Goal: Information Seeking & Learning: Check status

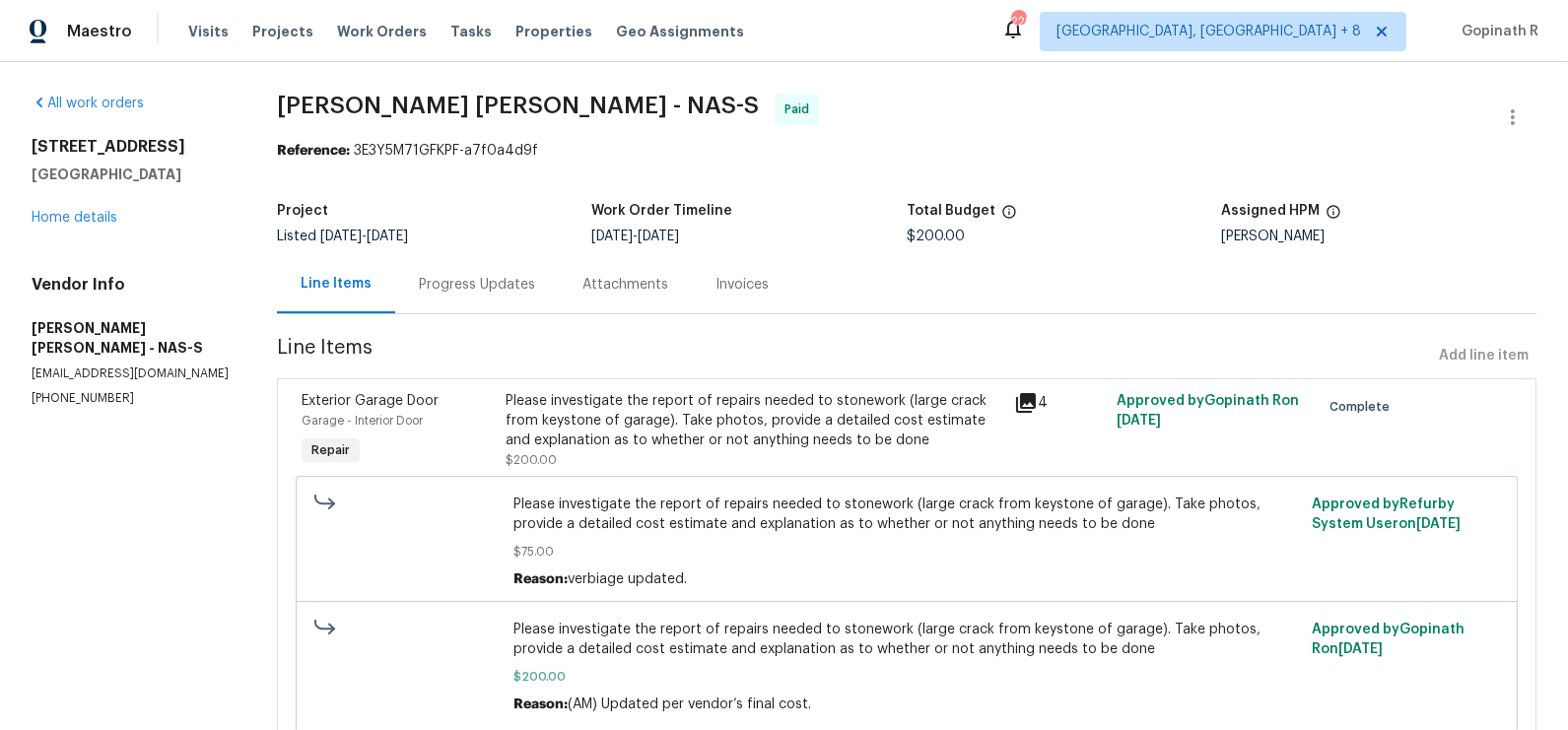
scroll to position [75, 0]
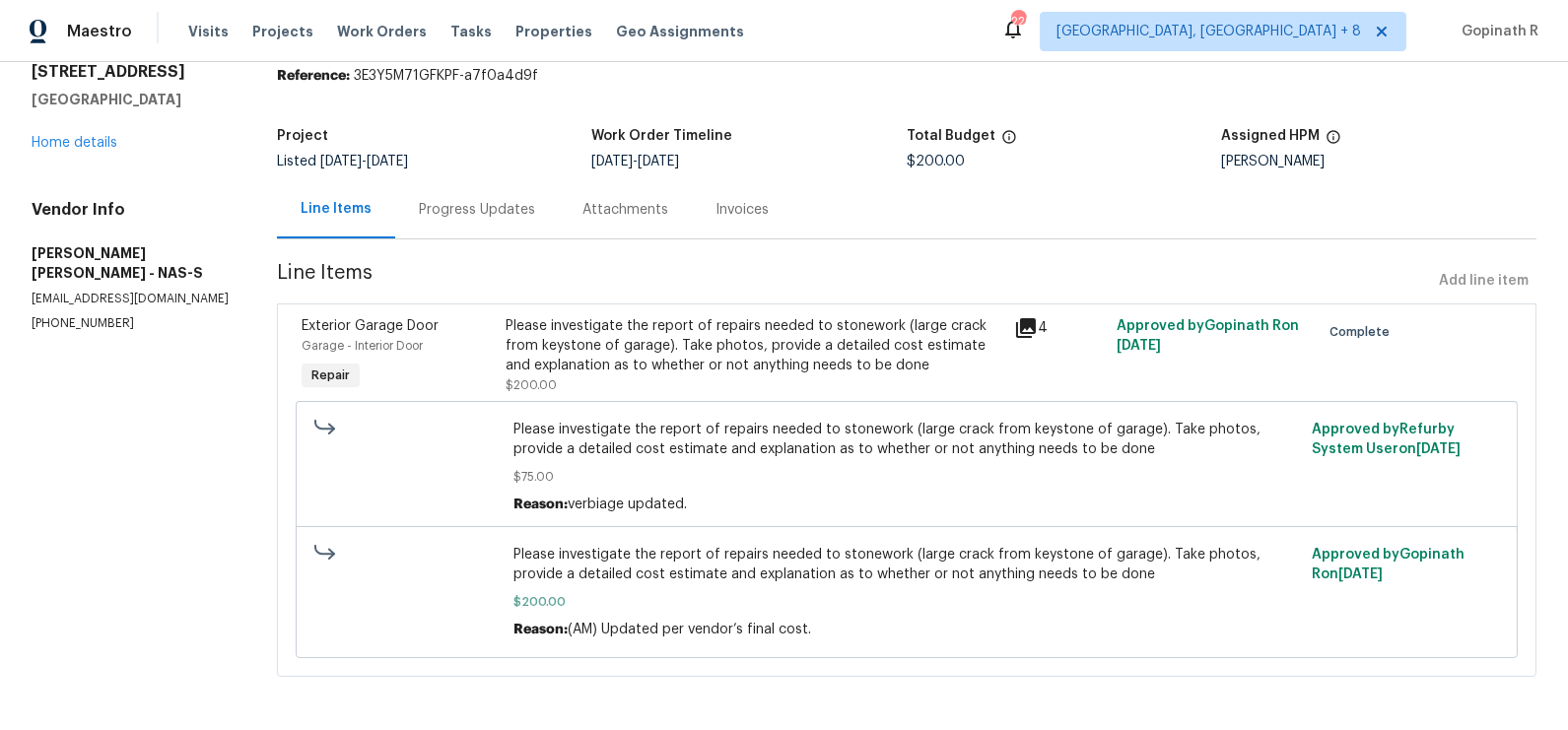
click at [463, 209] on div "Progress Updates" at bounding box center [476, 210] width 117 height 20
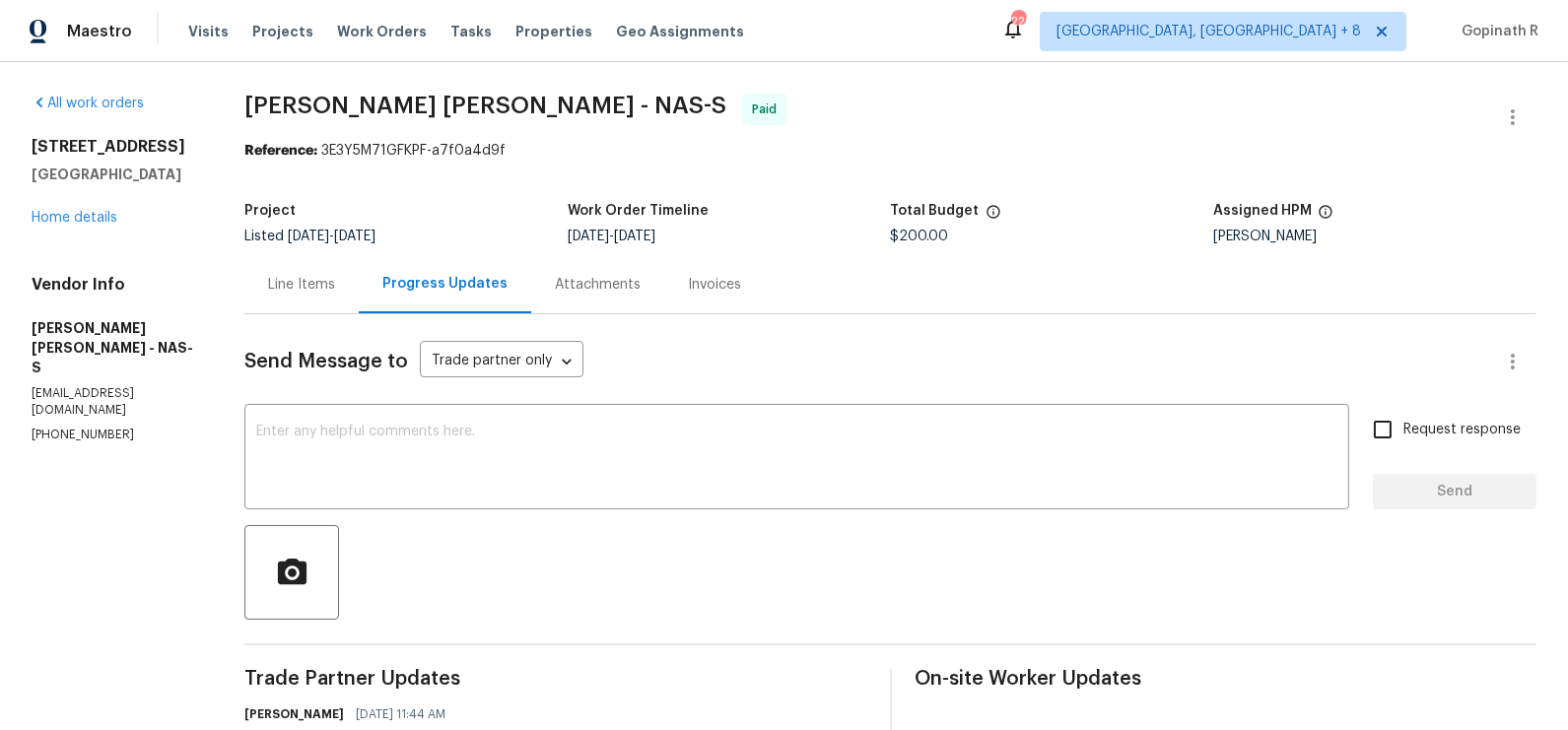
click at [97, 205] on div "[STREET_ADDRESS] Home details" at bounding box center [115, 182] width 165 height 91
click at [97, 211] on link "Home details" at bounding box center [75, 218] width 86 height 14
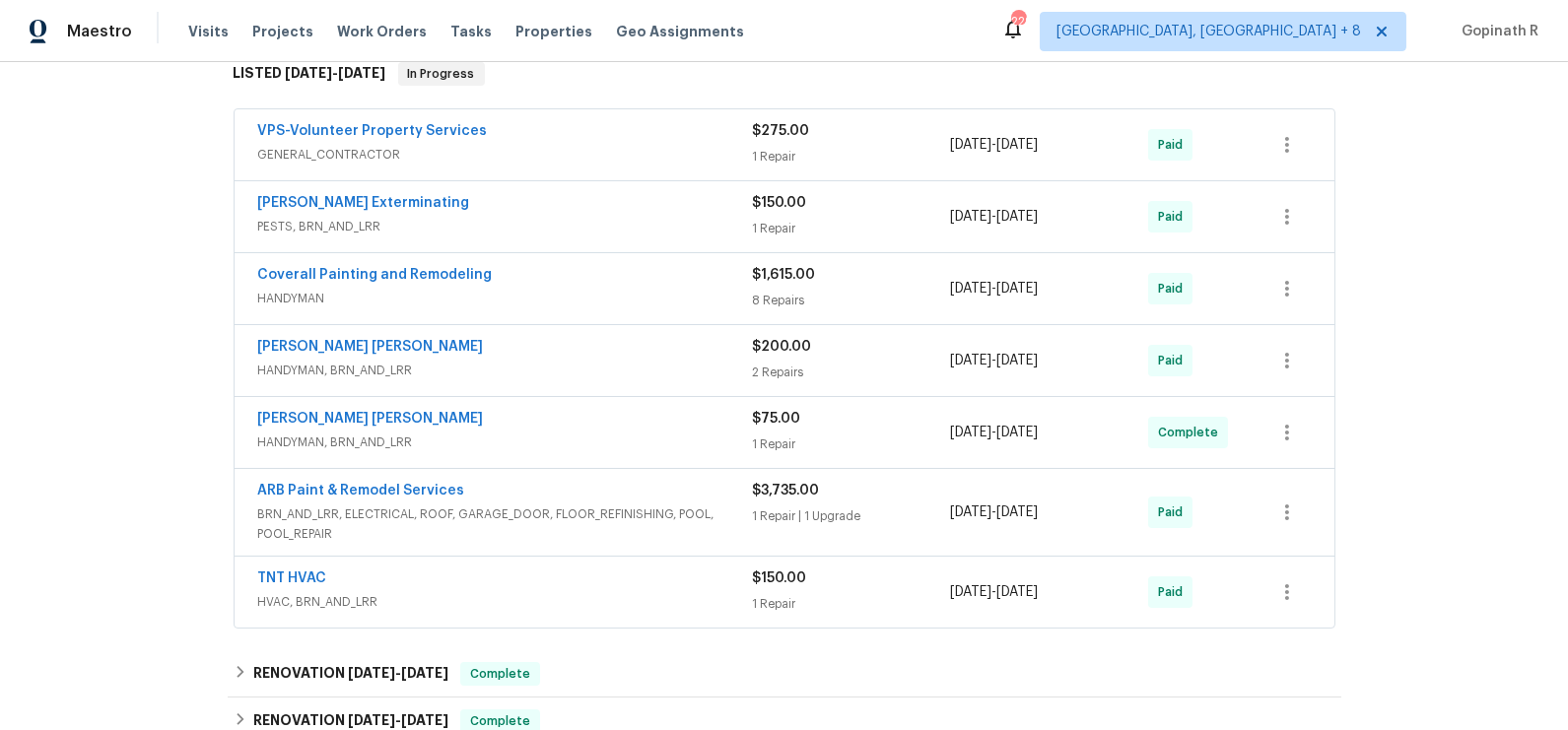
scroll to position [329, 0]
click at [546, 371] on span "HANDYMAN, BRN_AND_LRR" at bounding box center [505, 373] width 494 height 20
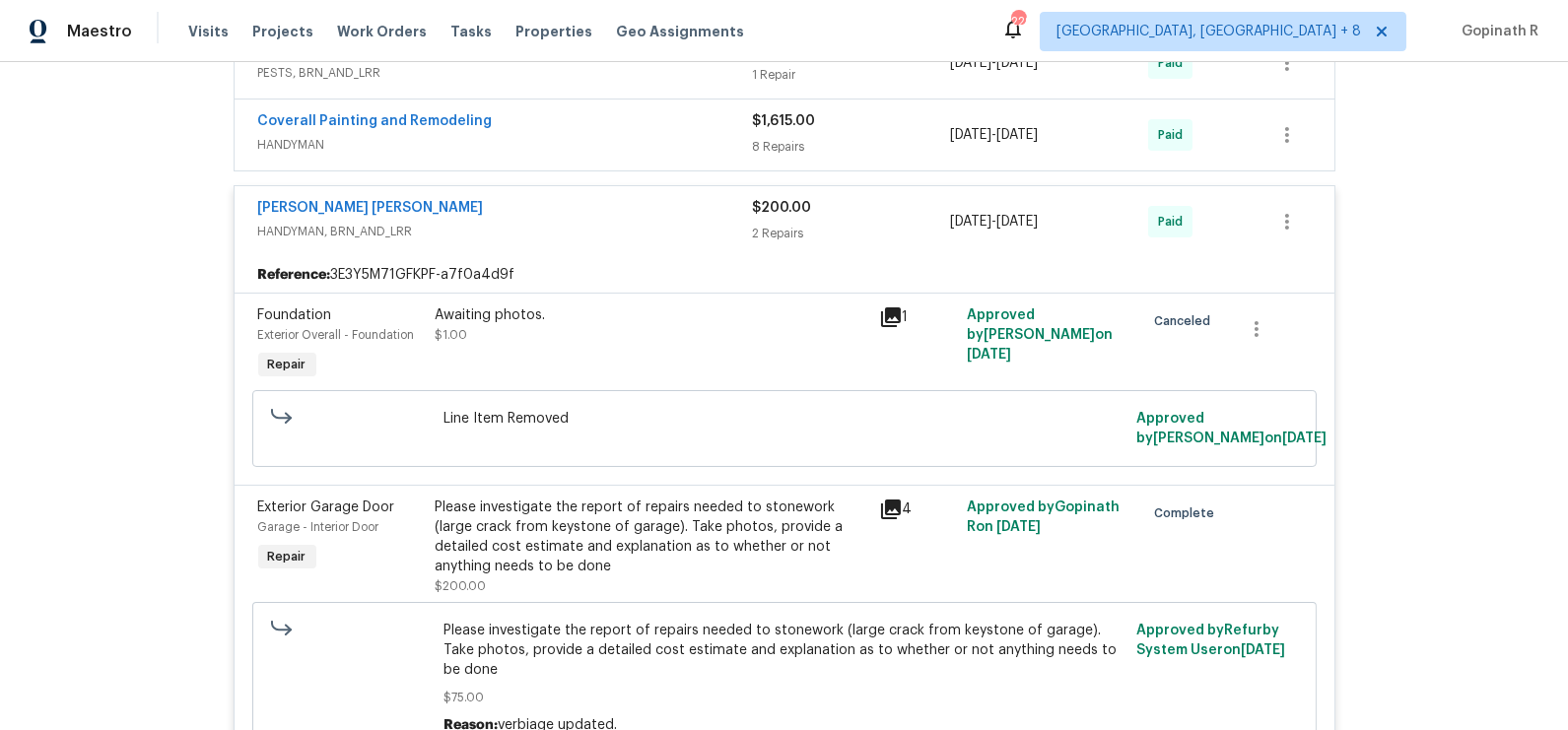
scroll to position [455, 0]
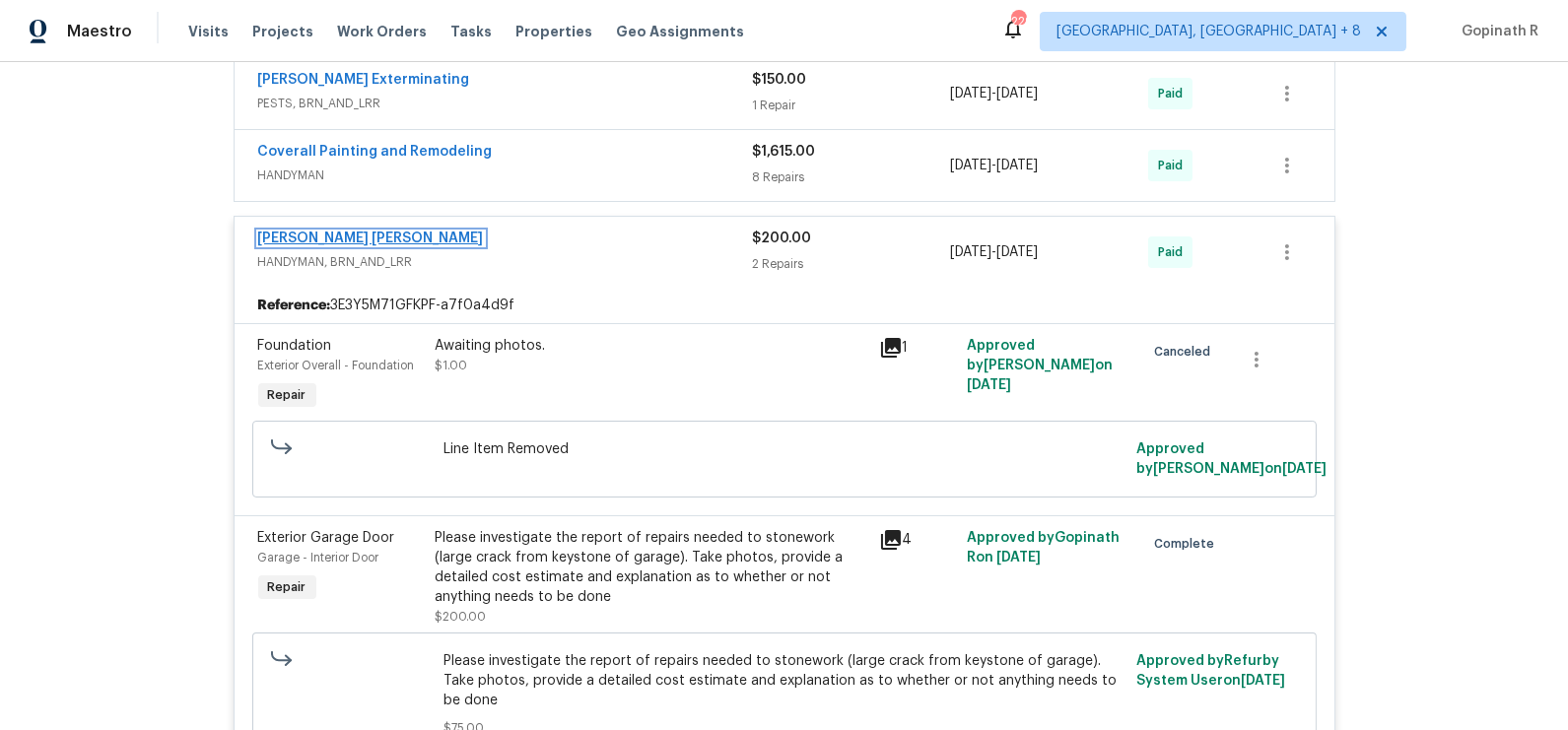
click at [322, 232] on link "[PERSON_NAME] [PERSON_NAME]" at bounding box center [371, 238] width 225 height 14
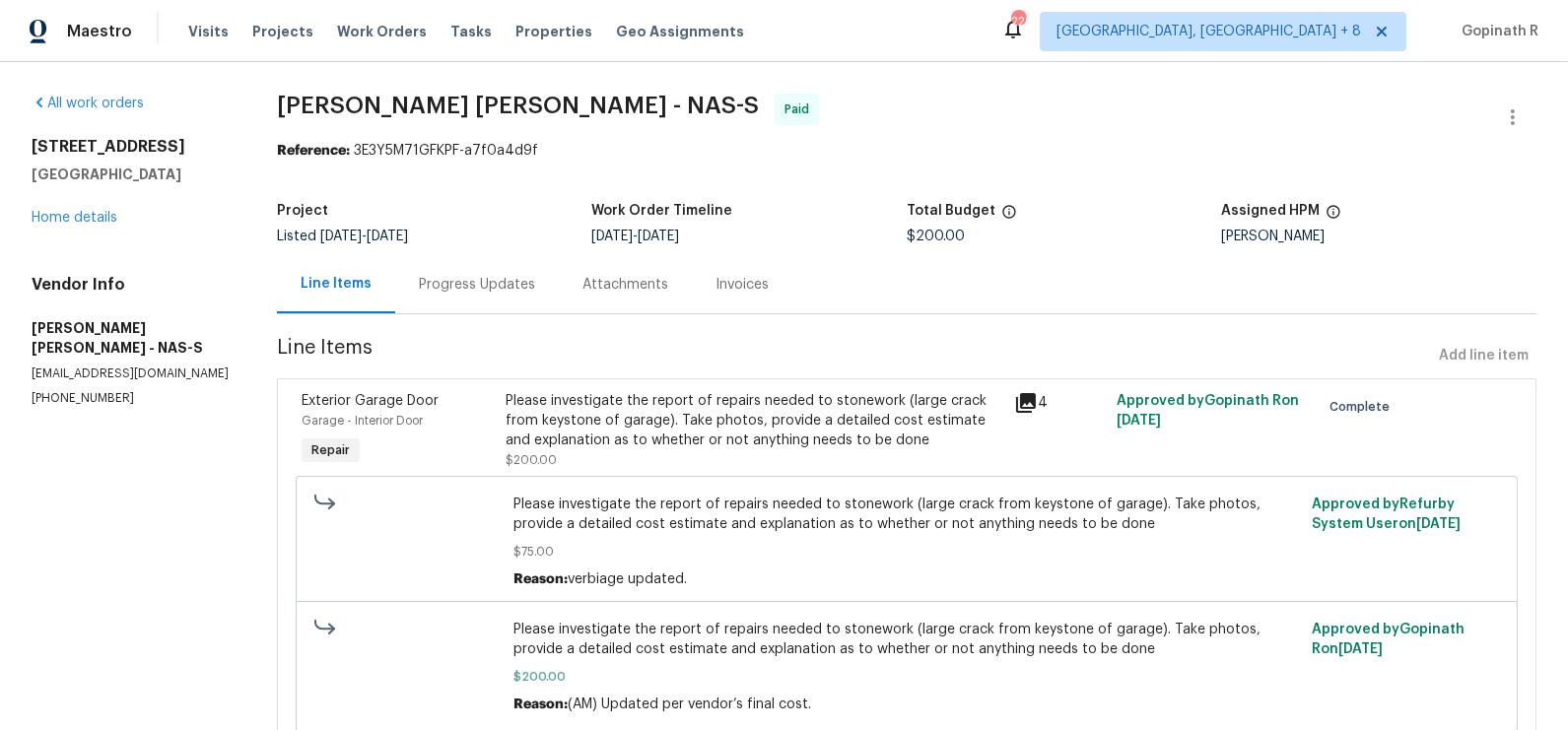
click at [434, 274] on div "Progress Updates" at bounding box center [476, 284] width 163 height 58
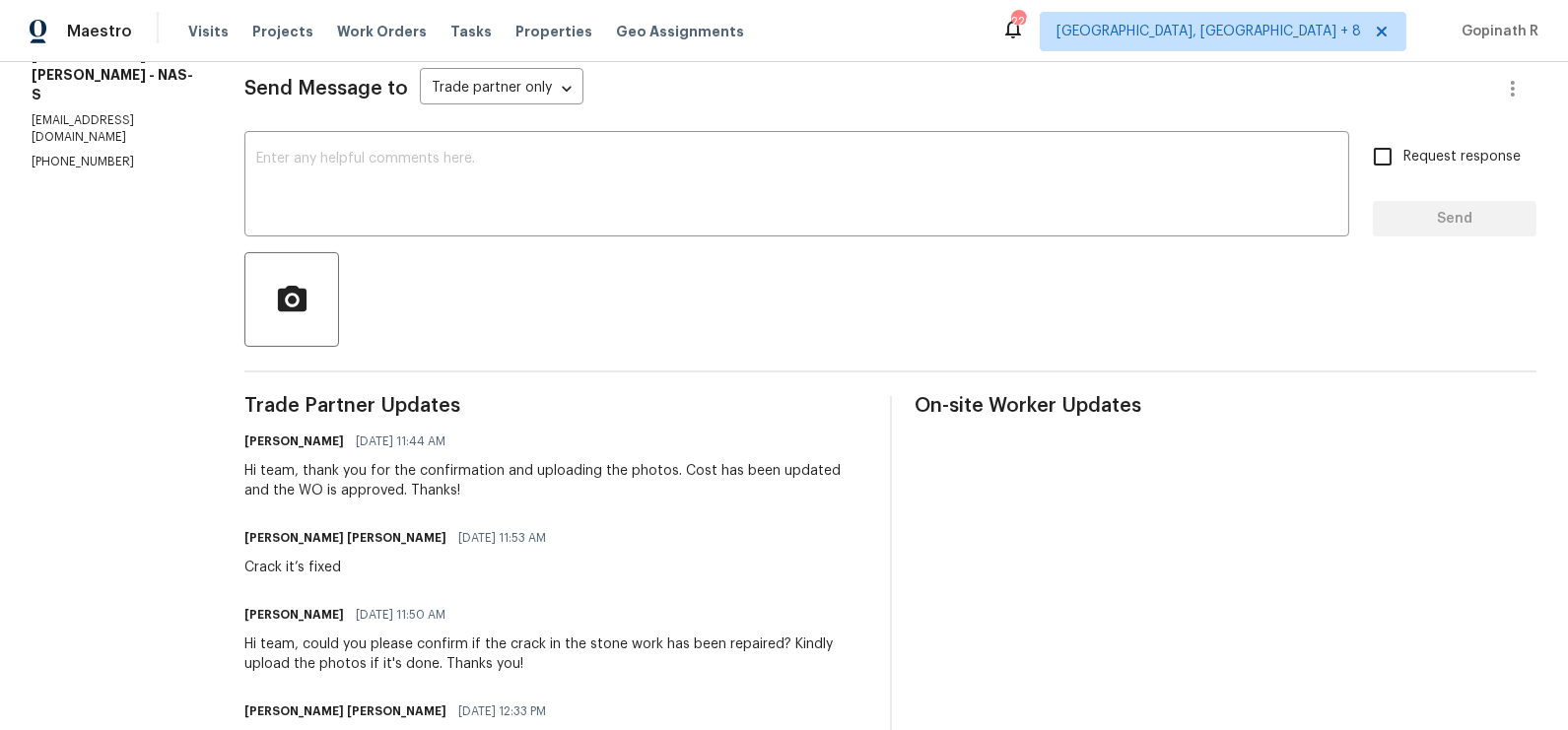
scroll to position [16, 0]
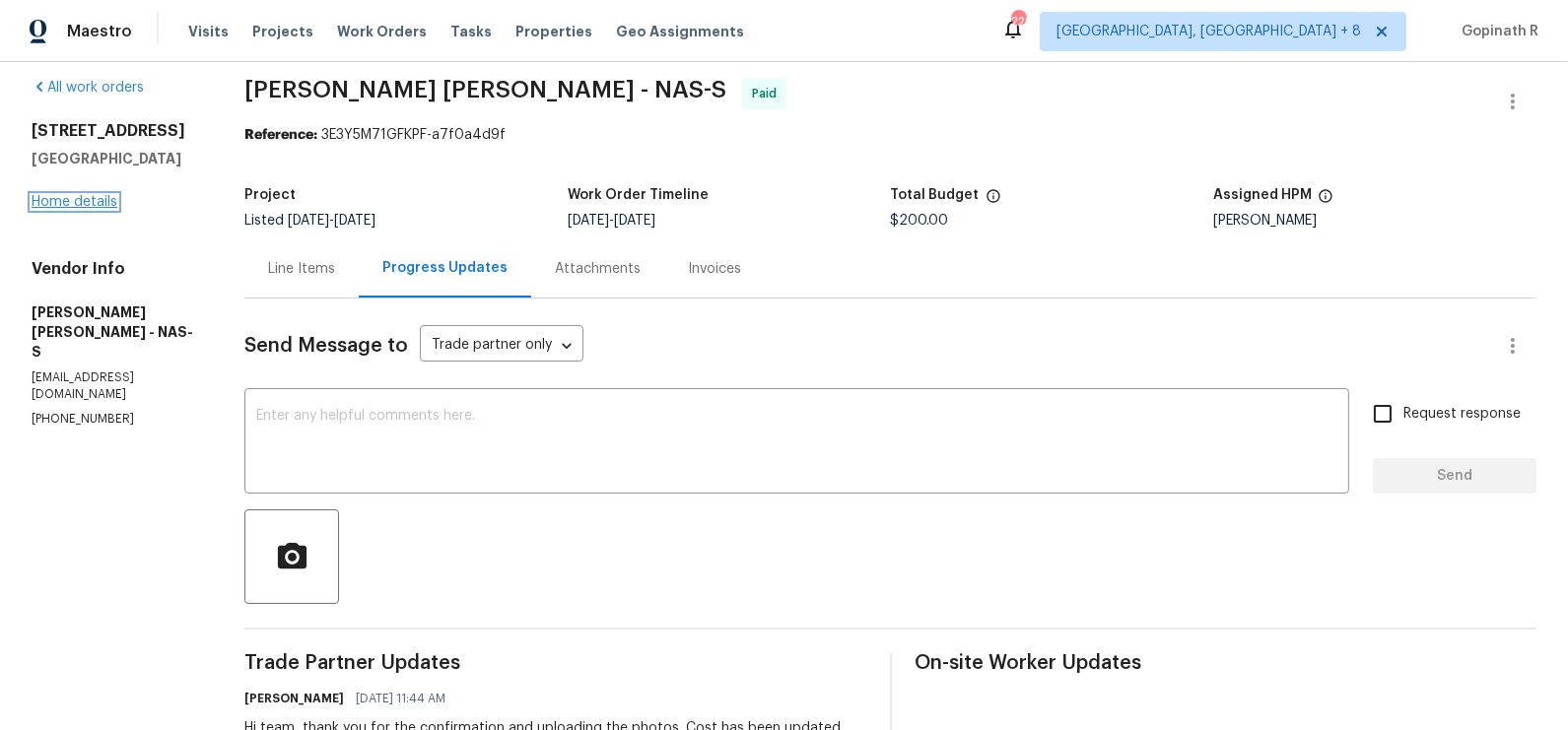
click at [88, 200] on link "Home details" at bounding box center [75, 202] width 86 height 14
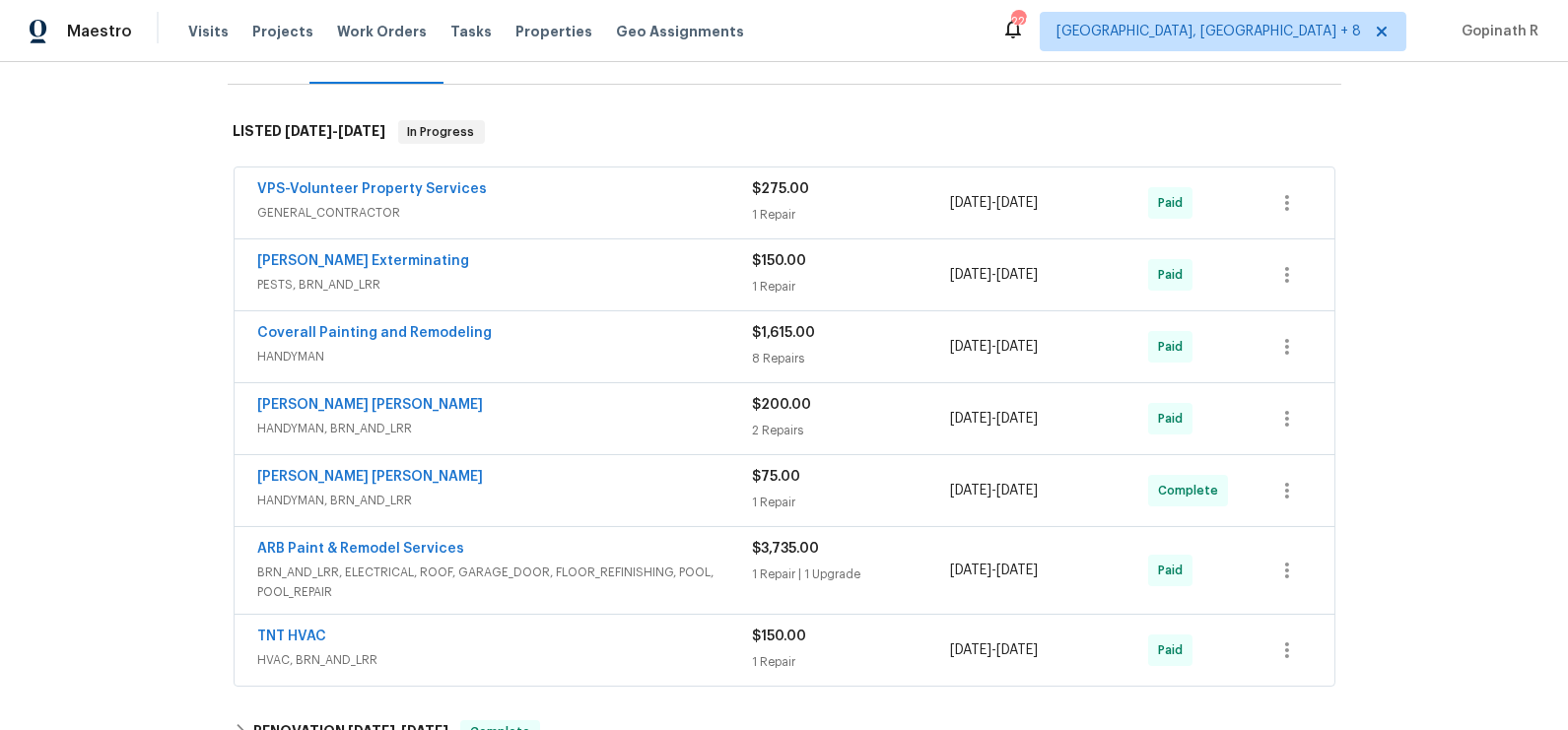
scroll to position [300, 0]
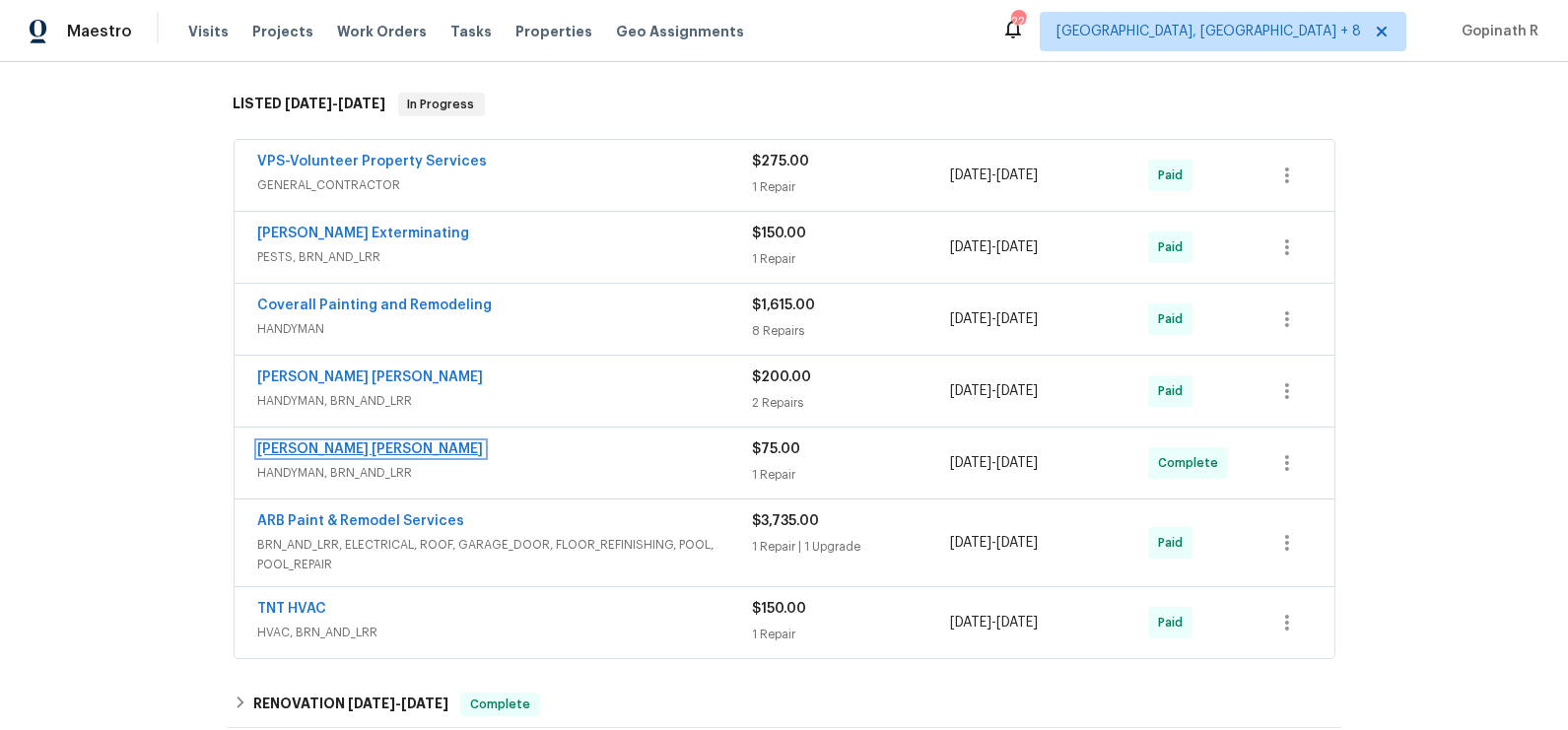
click at [379, 446] on link "[PERSON_NAME] [PERSON_NAME]" at bounding box center [371, 450] width 225 height 14
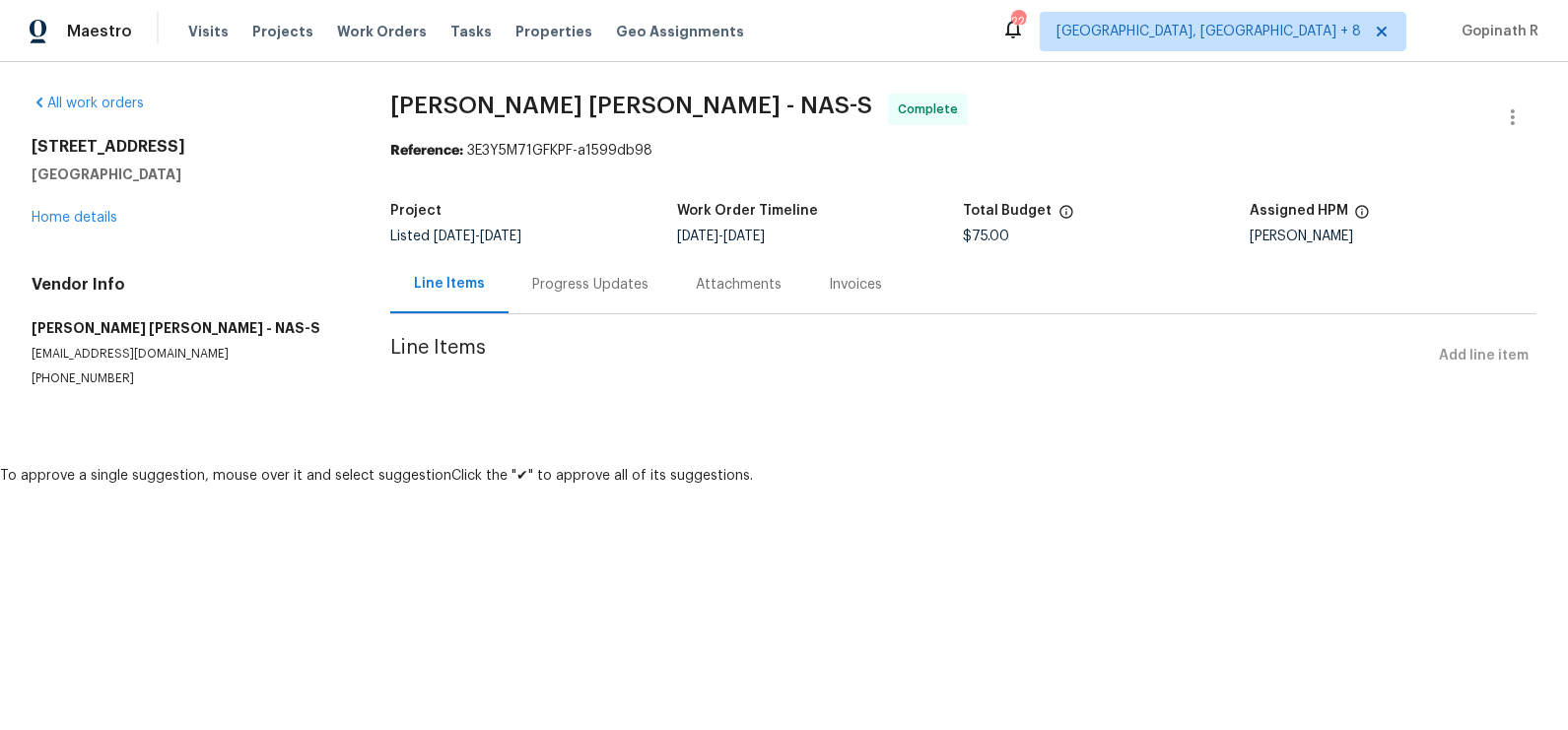
click at [568, 285] on div "Progress Updates" at bounding box center [590, 285] width 117 height 20
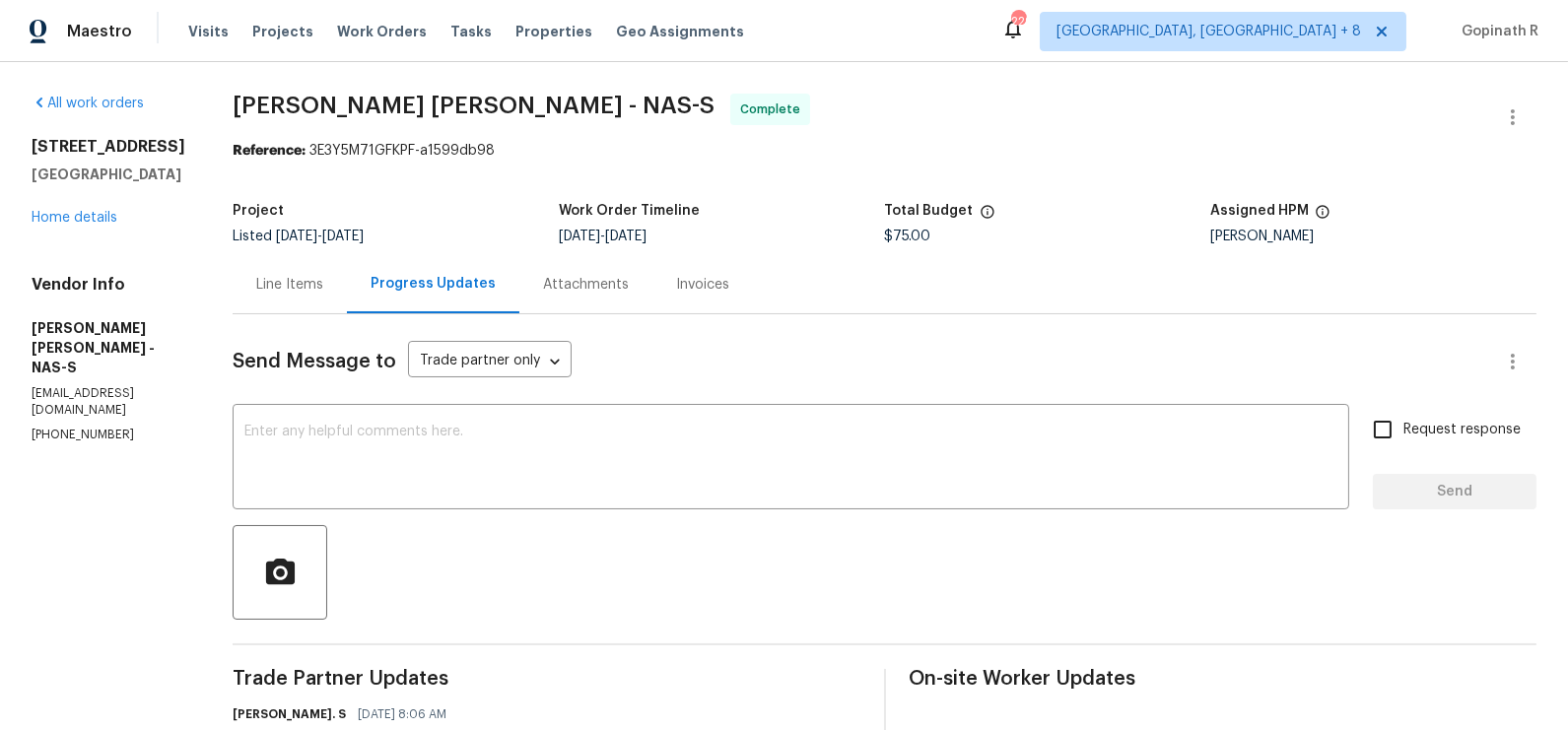
click at [304, 304] on div "Line Items" at bounding box center [289, 284] width 115 height 58
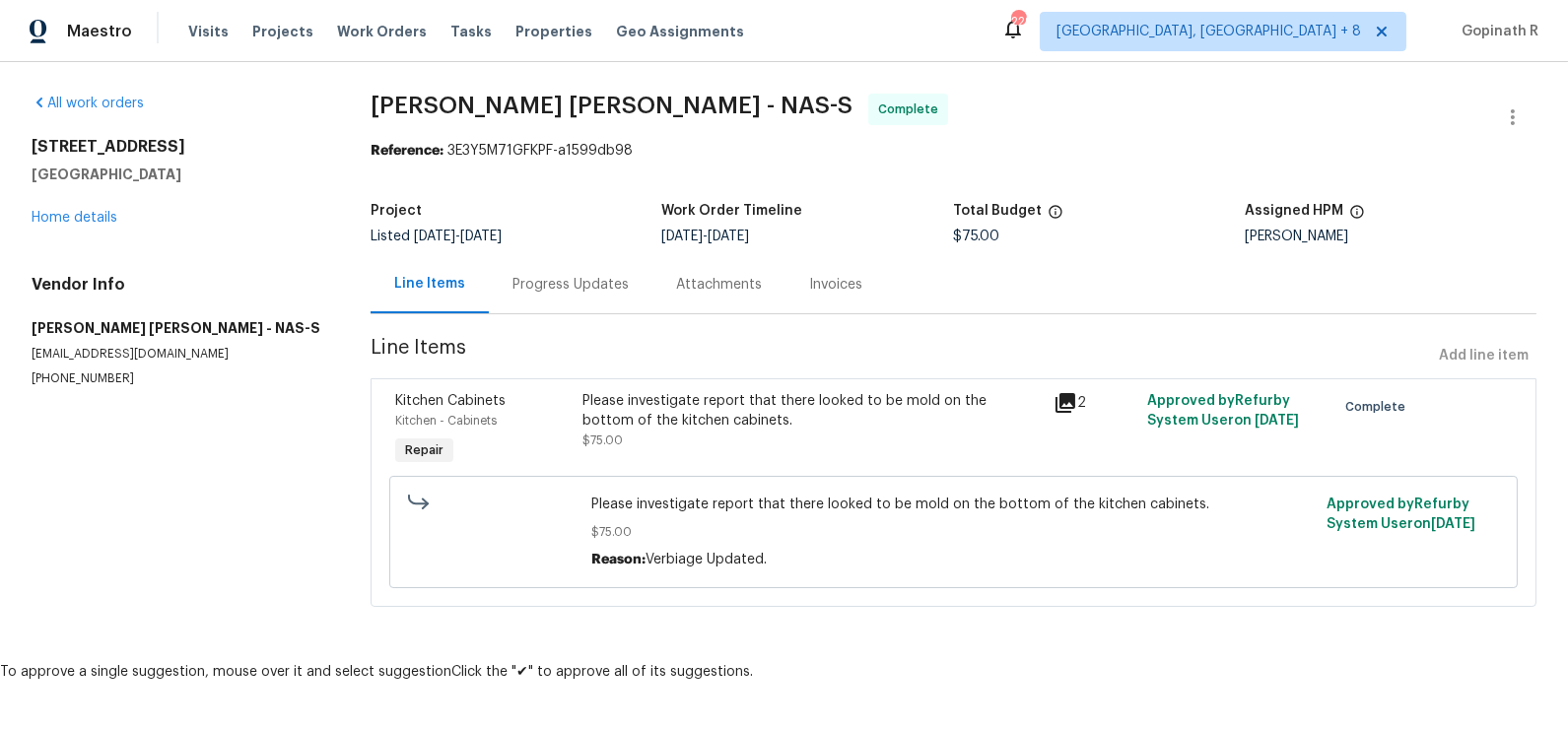
click at [744, 407] on div "Please investigate report that there looked to be mold on the bottom of the kit…" at bounding box center [812, 411] width 459 height 40
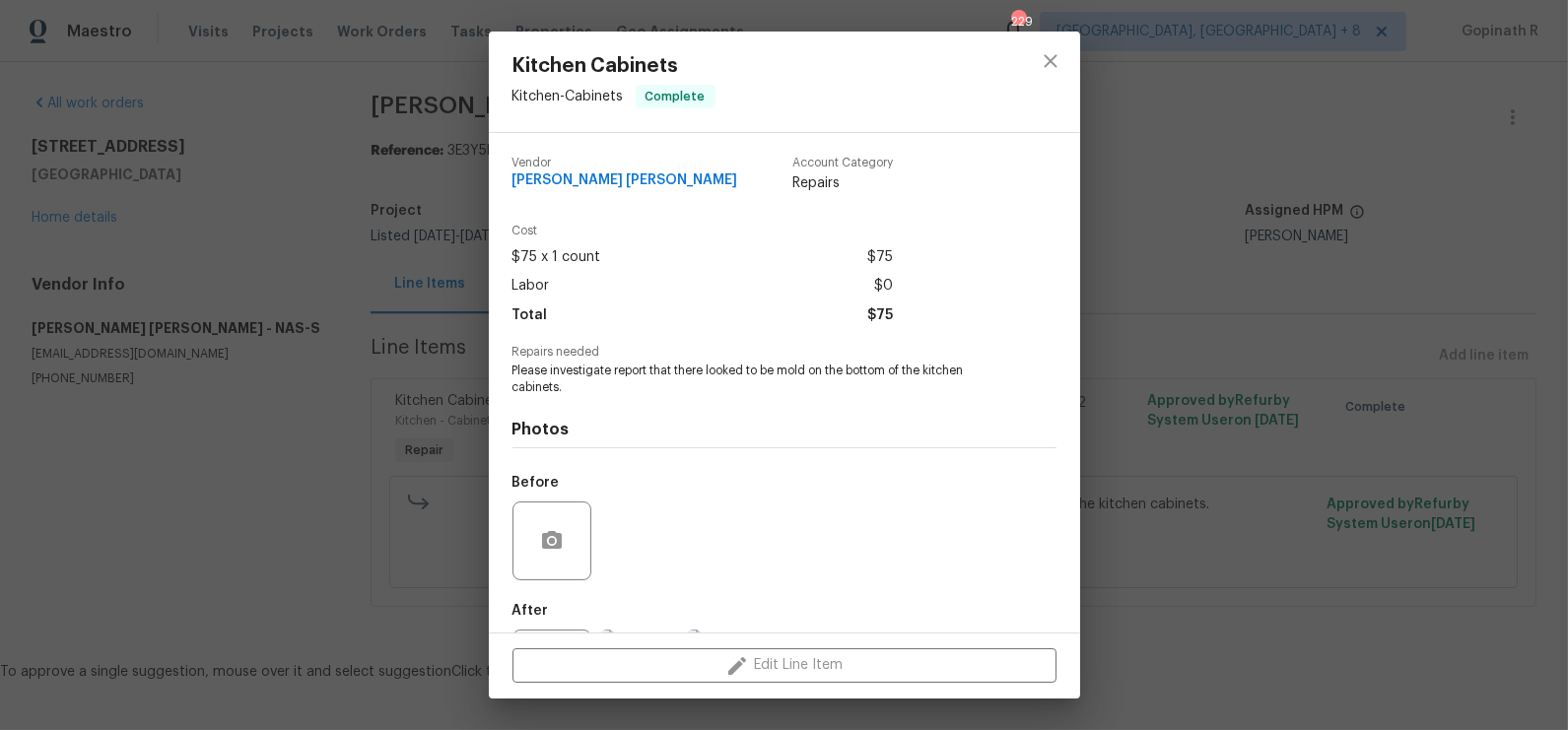
scroll to position [95, 0]
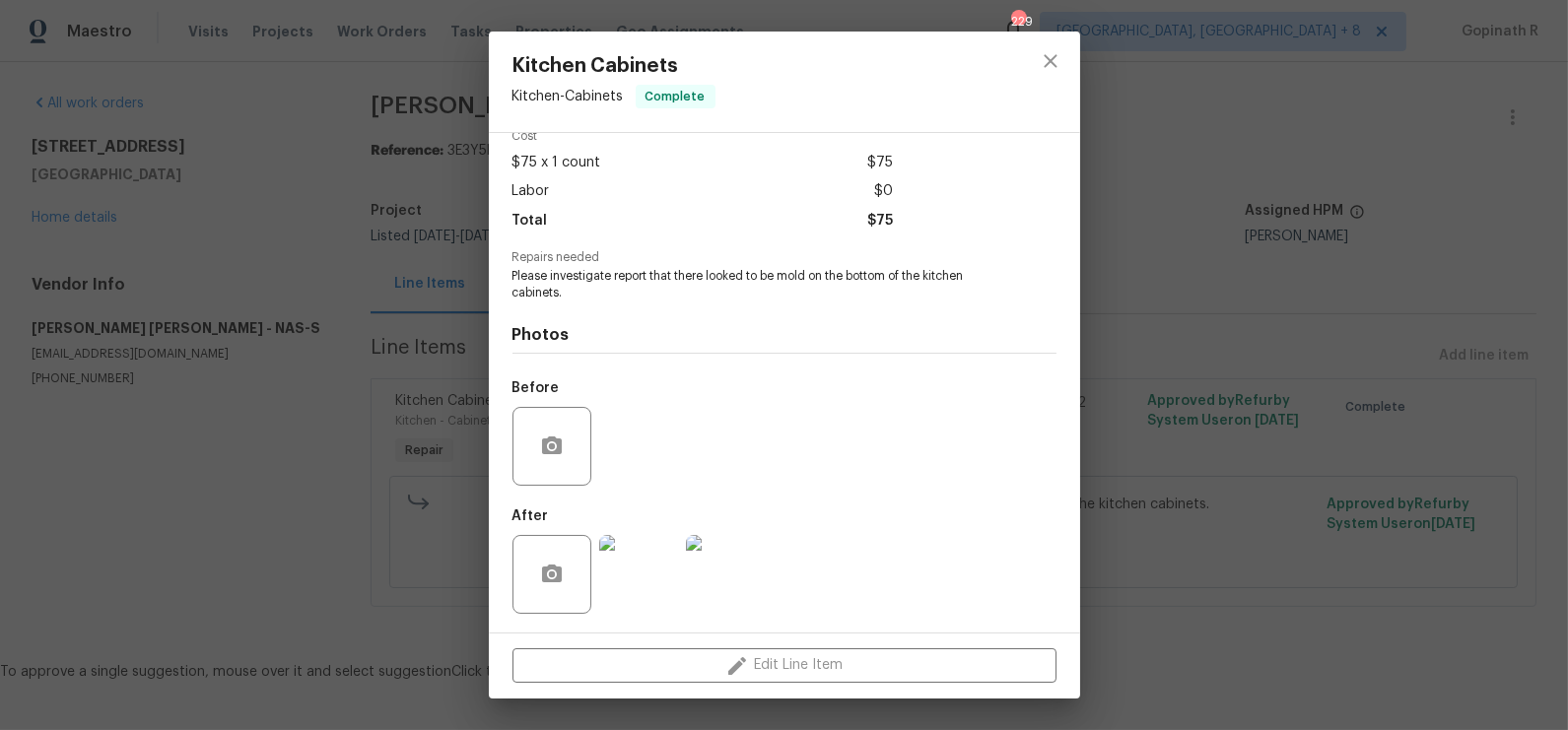
click at [660, 569] on img at bounding box center [638, 574] width 79 height 79
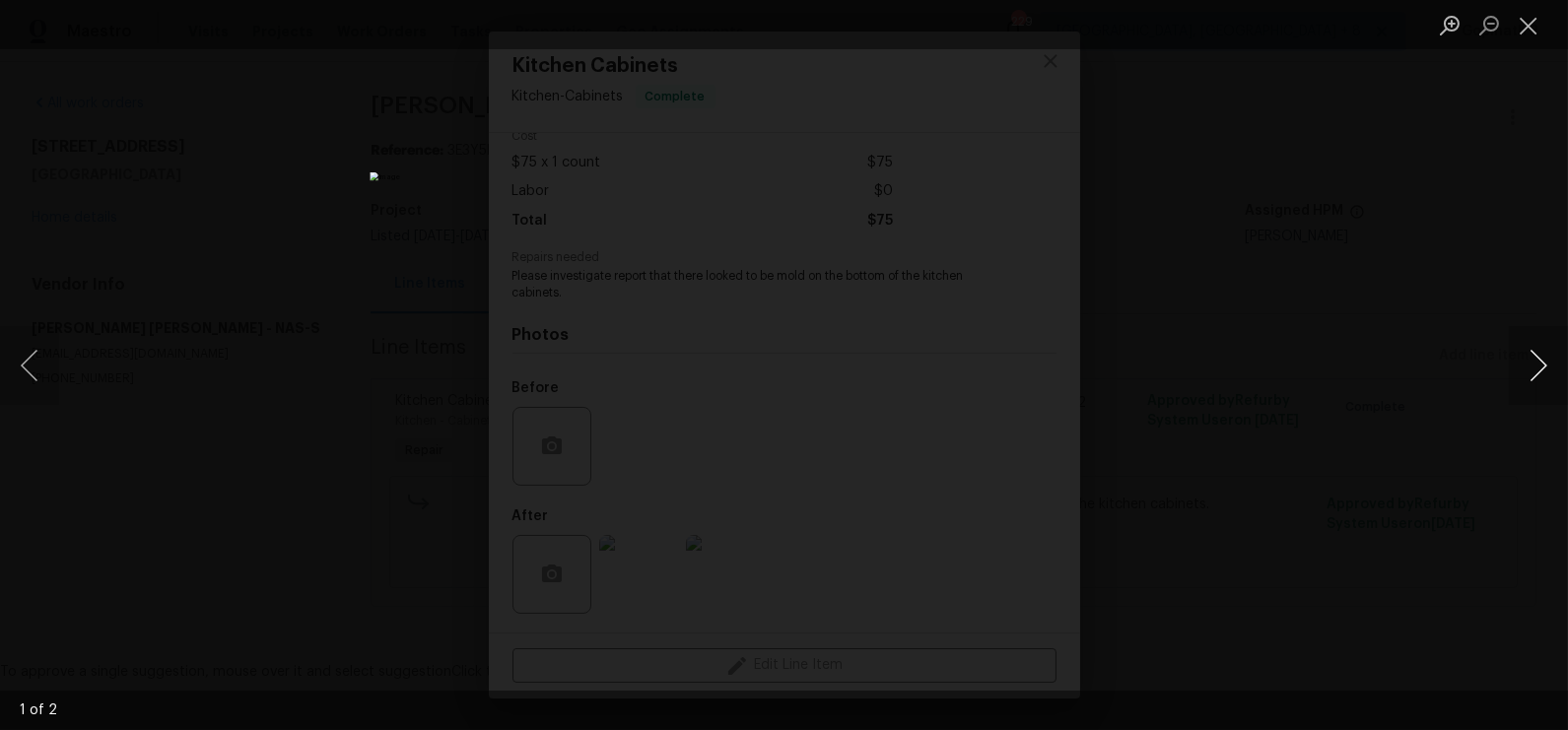
click at [1544, 361] on button "Next image" at bounding box center [1537, 365] width 59 height 79
click at [1524, 23] on button "Close lightbox" at bounding box center [1528, 25] width 40 height 35
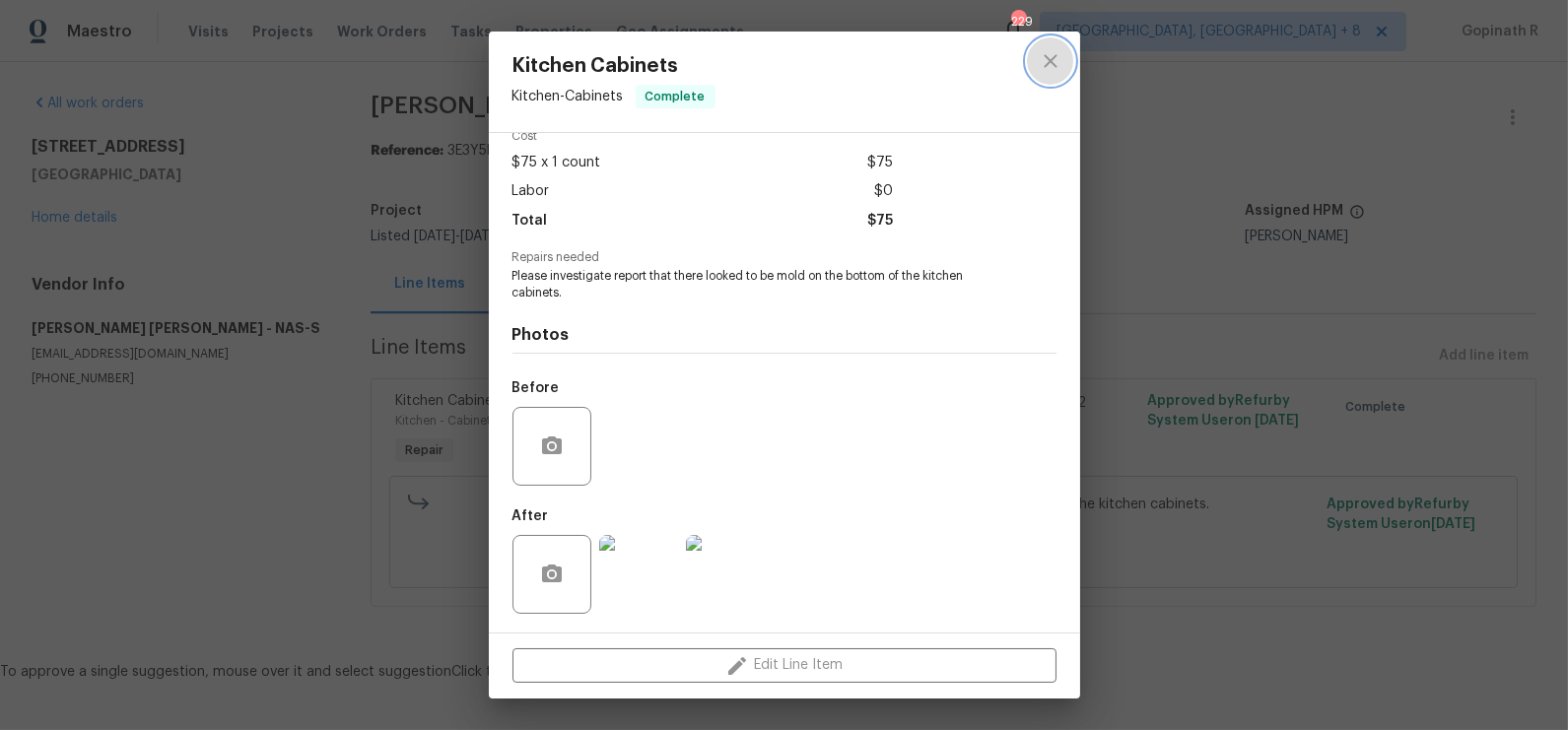
click at [1060, 48] on button "close" at bounding box center [1050, 61] width 47 height 47
